Goal: Task Accomplishment & Management: Manage account settings

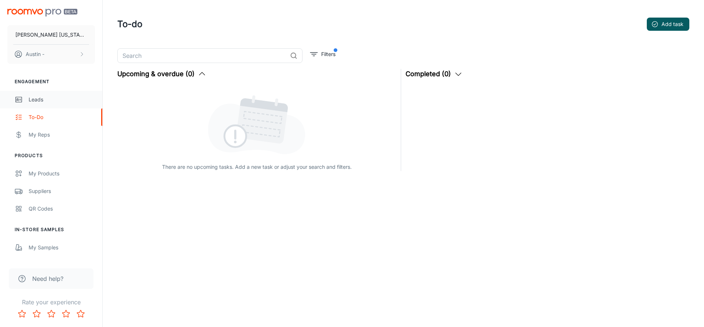
click at [49, 99] on div "Leads" at bounding box center [62, 100] width 66 height 8
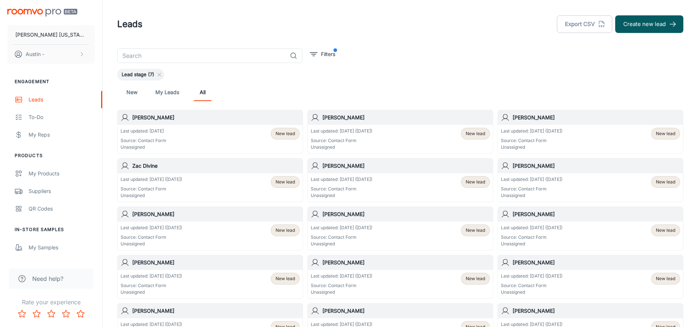
click at [223, 136] on div "Last updated: Today Source: Contact Form Unassigned New lead" at bounding box center [210, 139] width 179 height 23
